Goal: Use online tool/utility: Utilize a website feature to perform a specific function

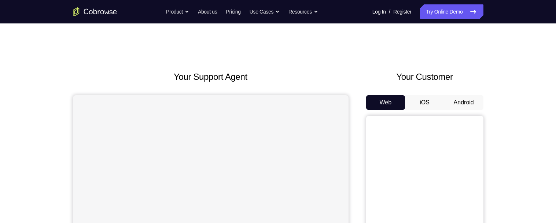
click at [463, 104] on button "Android" at bounding box center [463, 102] width 39 height 15
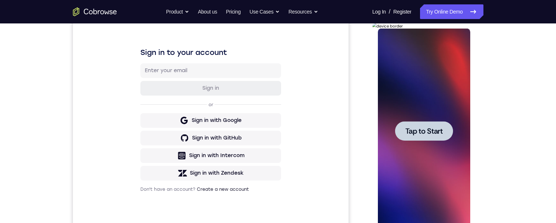
drag, startPoint x: 428, startPoint y: 130, endPoint x: 742, endPoint y: 96, distance: 315.7
click at [428, 130] on span "Tap to Start" at bounding box center [423, 130] width 37 height 7
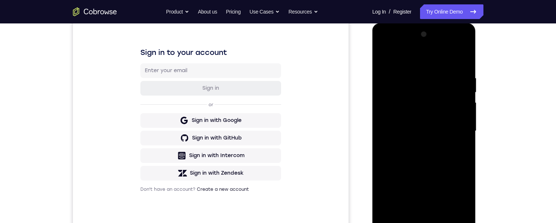
scroll to position [146, 0]
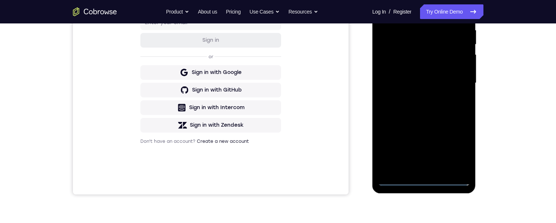
click at [425, 179] on div at bounding box center [424, 83] width 92 height 205
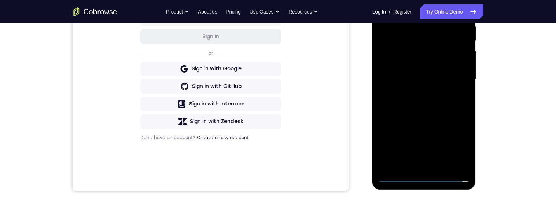
click at [456, 145] on div at bounding box center [424, 79] width 92 height 205
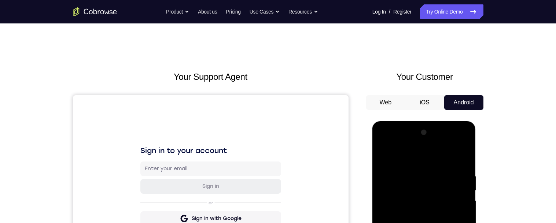
scroll to position [67, 0]
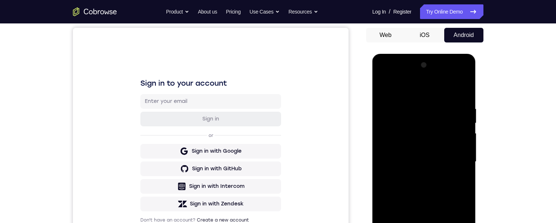
click at [438, 90] on div at bounding box center [424, 161] width 92 height 205
click at [457, 155] on div at bounding box center [424, 161] width 92 height 205
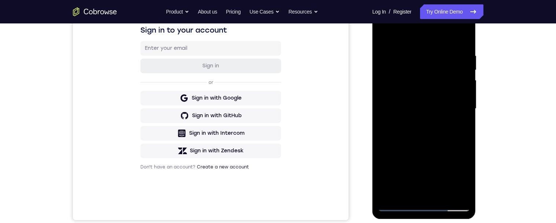
scroll to position [120, 0]
click at [417, 123] on div at bounding box center [424, 109] width 92 height 205
click at [416, 117] on div at bounding box center [424, 109] width 92 height 205
click at [448, 102] on div at bounding box center [424, 109] width 92 height 205
click at [448, 97] on div at bounding box center [424, 109] width 92 height 205
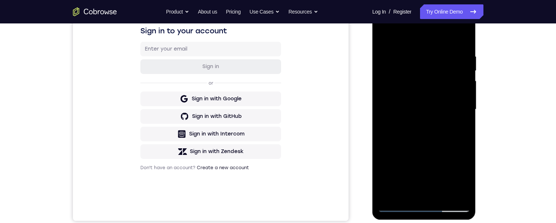
click at [447, 77] on div at bounding box center [424, 109] width 92 height 205
click at [422, 77] on div at bounding box center [424, 109] width 92 height 205
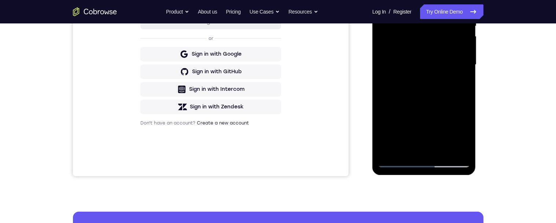
scroll to position [71, 0]
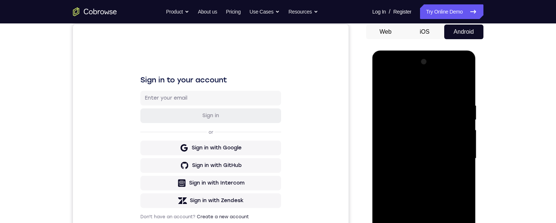
click at [432, 142] on div at bounding box center [424, 158] width 92 height 205
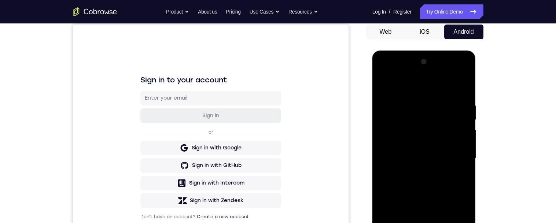
click at [433, 158] on div at bounding box center [424, 158] width 92 height 205
click at [434, 159] on div at bounding box center [424, 158] width 92 height 205
click at [432, 159] on div at bounding box center [424, 158] width 92 height 205
click at [426, 175] on div at bounding box center [424, 158] width 92 height 205
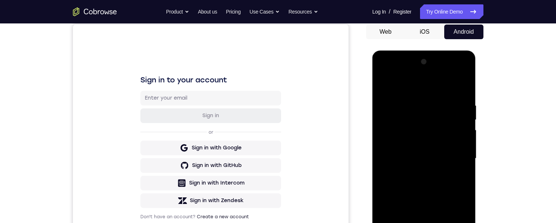
click at [423, 158] on div at bounding box center [424, 158] width 92 height 205
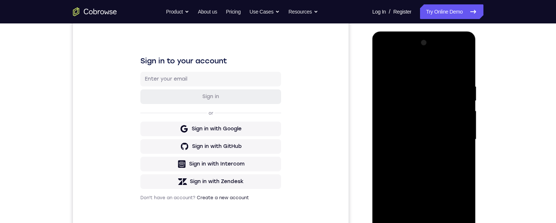
scroll to position [97, 0]
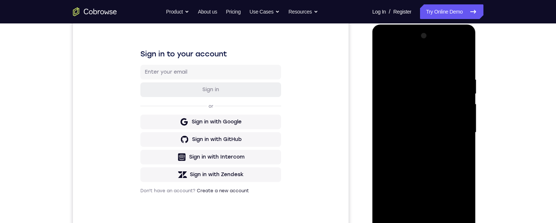
click at [434, 153] on div at bounding box center [424, 132] width 92 height 205
click at [425, 158] on div at bounding box center [424, 132] width 92 height 205
click at [448, 167] on div at bounding box center [424, 132] width 92 height 205
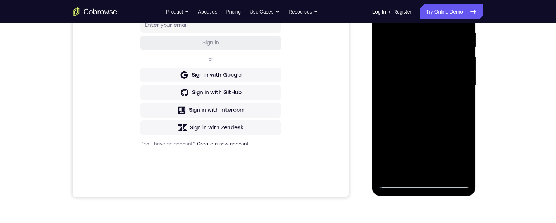
scroll to position [130, 0]
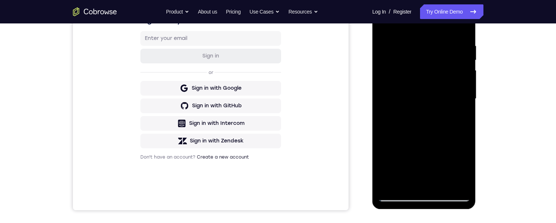
click at [446, 177] on div at bounding box center [424, 98] width 92 height 205
click at [443, 181] on div at bounding box center [424, 98] width 92 height 205
click at [442, 181] on div at bounding box center [424, 98] width 92 height 205
click at [457, 24] on div at bounding box center [424, 98] width 92 height 205
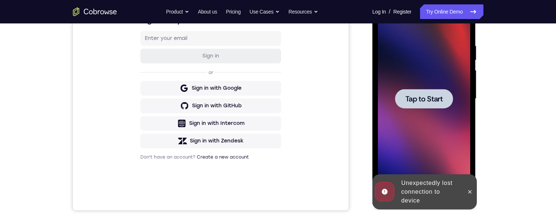
scroll to position [91, 0]
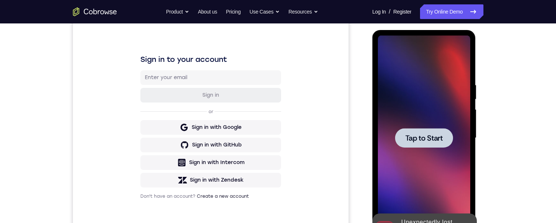
click at [442, 138] on span "Tap to Start" at bounding box center [423, 137] width 37 height 7
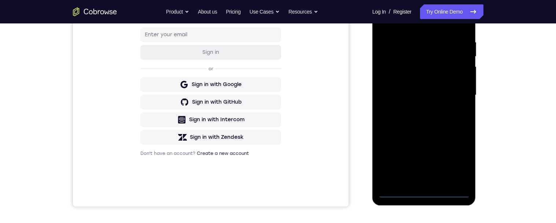
scroll to position [134, 0]
click at [428, 192] on div at bounding box center [424, 94] width 92 height 205
click at [431, 187] on div at bounding box center [424, 94] width 92 height 205
click at [431, 193] on div at bounding box center [424, 94] width 92 height 205
click at [464, 160] on div at bounding box center [424, 94] width 92 height 205
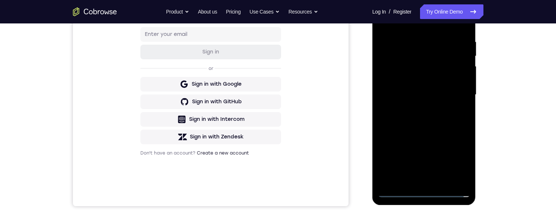
click at [456, 159] on div at bounding box center [424, 94] width 92 height 205
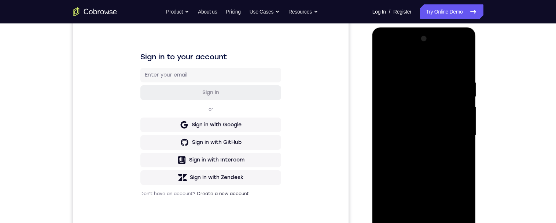
scroll to position [93, 0]
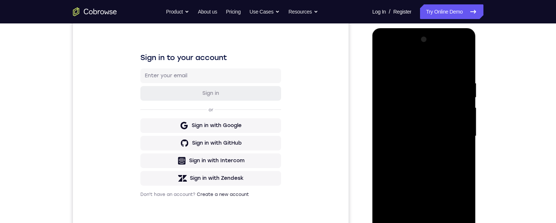
drag, startPoint x: 419, startPoint y: 66, endPoint x: 645, endPoint y: 89, distance: 227.1
click at [419, 66] on div at bounding box center [424, 136] width 92 height 205
click at [457, 138] on div at bounding box center [424, 136] width 92 height 205
click at [415, 149] on div at bounding box center [424, 136] width 92 height 205
click at [415, 128] on div at bounding box center [424, 136] width 92 height 205
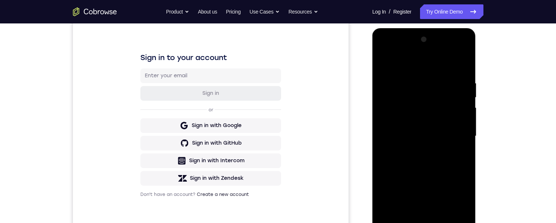
click at [408, 117] on div at bounding box center [424, 136] width 92 height 205
click at [405, 123] on div at bounding box center [424, 136] width 92 height 205
click at [426, 138] on div at bounding box center [424, 136] width 92 height 205
click at [428, 136] on div at bounding box center [424, 136] width 92 height 205
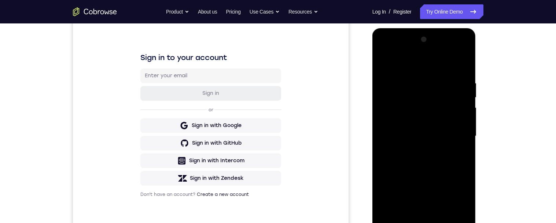
click at [427, 135] on div at bounding box center [424, 136] width 92 height 205
click at [427, 136] on div at bounding box center [424, 136] width 92 height 205
click at [426, 133] on div at bounding box center [424, 136] width 92 height 205
click at [437, 172] on div at bounding box center [424, 136] width 92 height 205
click at [439, 170] on div at bounding box center [424, 136] width 92 height 205
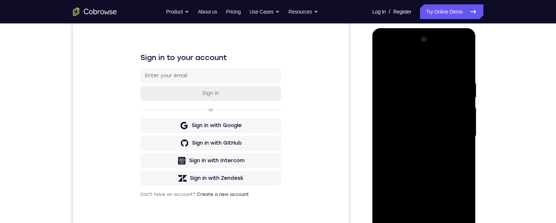
click at [437, 155] on div at bounding box center [424, 136] width 92 height 205
click at [428, 159] on div at bounding box center [424, 136] width 92 height 205
click at [430, 155] on div at bounding box center [424, 136] width 92 height 205
click at [427, 157] on div at bounding box center [424, 136] width 92 height 205
click at [429, 155] on div at bounding box center [424, 136] width 92 height 205
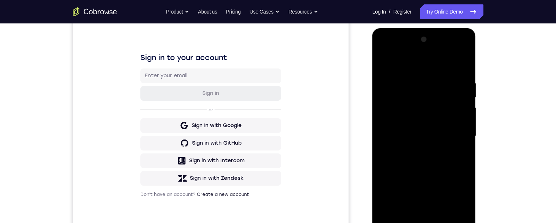
click at [433, 155] on div at bounding box center [424, 136] width 92 height 205
click at [428, 157] on div at bounding box center [424, 136] width 92 height 205
click at [426, 159] on div at bounding box center [424, 136] width 92 height 205
click at [431, 156] on div at bounding box center [424, 136] width 92 height 205
click at [428, 161] on div at bounding box center [424, 136] width 92 height 205
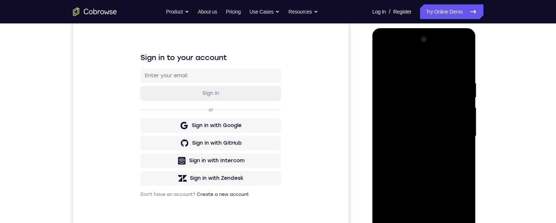
click at [435, 158] on div at bounding box center [424, 136] width 92 height 205
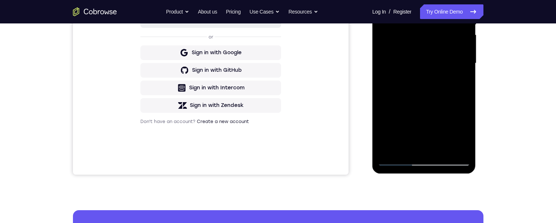
click at [452, 100] on div at bounding box center [424, 63] width 92 height 205
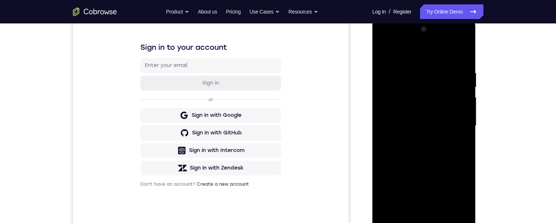
click at [464, 50] on div at bounding box center [424, 125] width 92 height 205
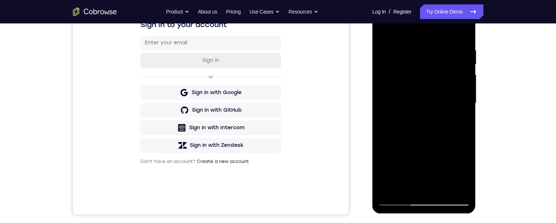
scroll to position [104, 0]
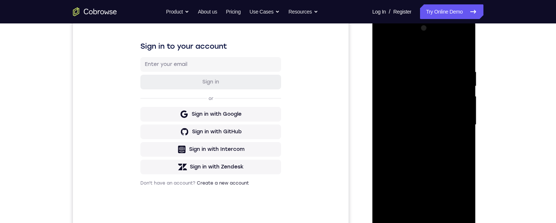
click at [447, 156] on div at bounding box center [424, 124] width 92 height 205
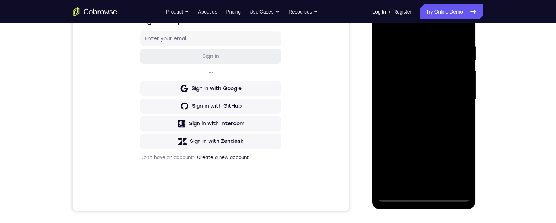
scroll to position [135, 0]
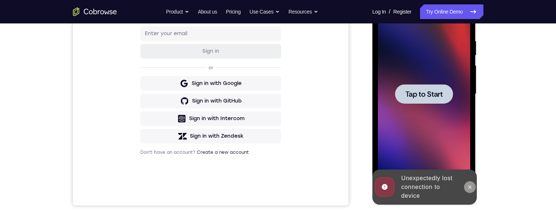
click at [471, 182] on button at bounding box center [470, 187] width 12 height 12
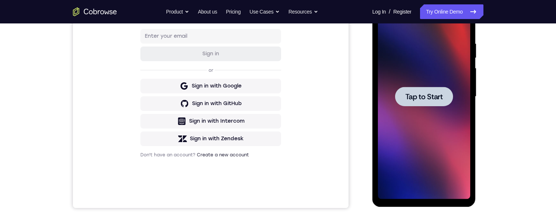
scroll to position [0, 0]
